Goal: Information Seeking & Learning: Learn about a topic

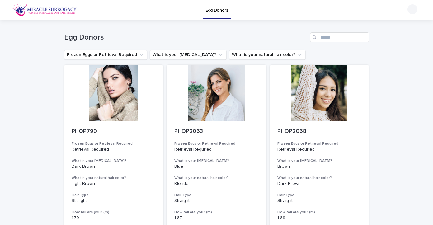
click at [36, 8] on img at bounding box center [44, 10] width 64 height 12
click at [121, 81] on div at bounding box center [113, 93] width 99 height 56
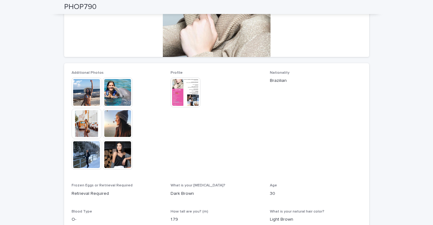
scroll to position [139, 0]
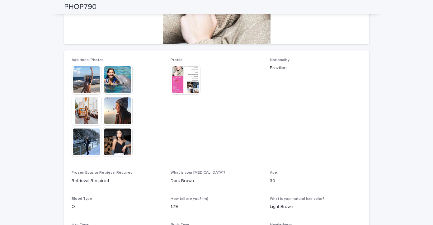
click at [120, 83] on img at bounding box center [118, 80] width 30 height 30
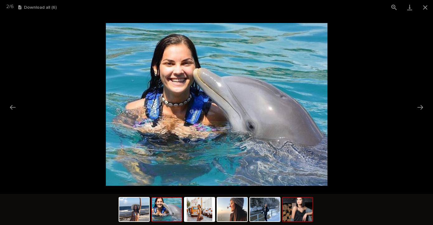
click at [307, 215] on img at bounding box center [298, 210] width 30 height 24
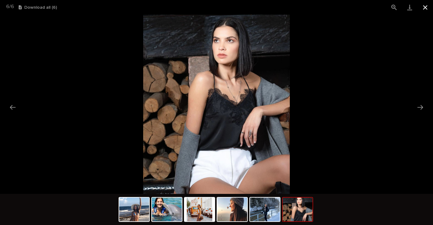
click at [428, 7] on button "Close gallery" at bounding box center [426, 7] width 16 height 15
